Goal: Information Seeking & Learning: Learn about a topic

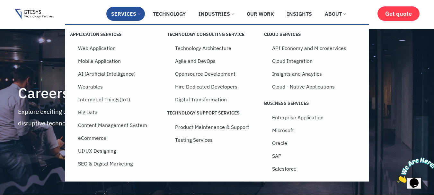
click at [138, 14] on span at bounding box center [139, 13] width 3 height 3
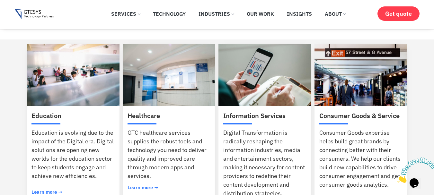
scroll to position [138, 0]
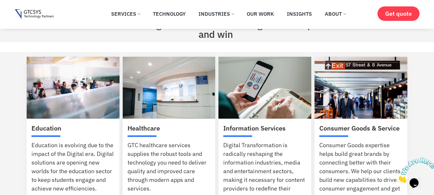
click at [95, 107] on img at bounding box center [73, 88] width 93 height 62
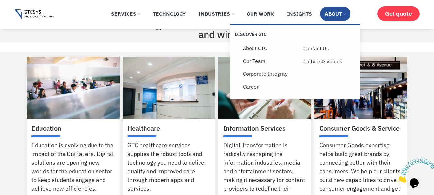
click at [343, 13] on span at bounding box center [344, 13] width 3 height 3
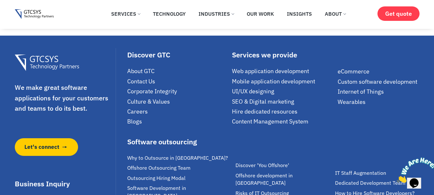
scroll to position [733, 0]
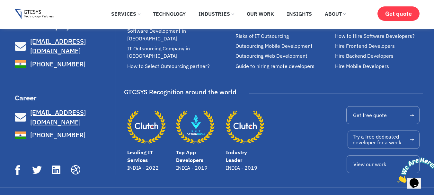
click at [63, 108] on span "[EMAIL_ADDRESS][DOMAIN_NAME]" at bounding box center [58, 117] width 56 height 18
